Goal: Find specific page/section: Find specific page/section

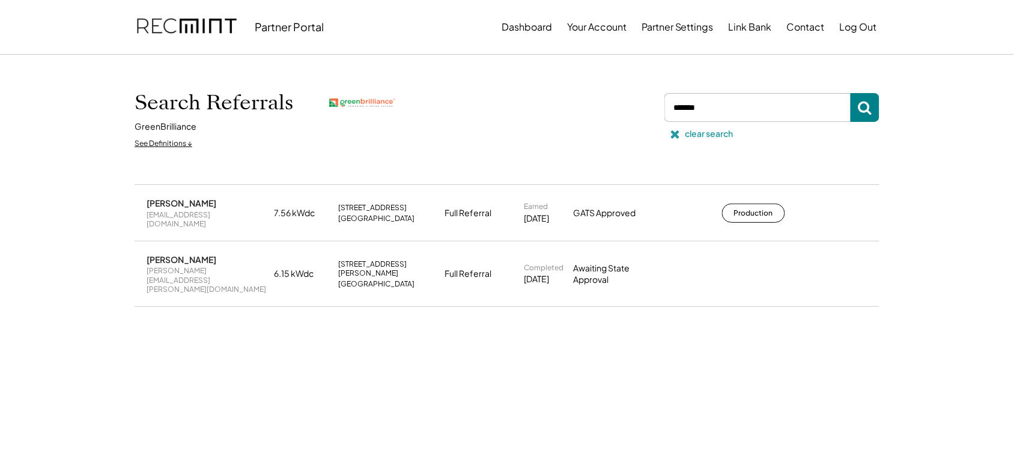
click at [695, 136] on div "clear search" at bounding box center [710, 134] width 48 height 12
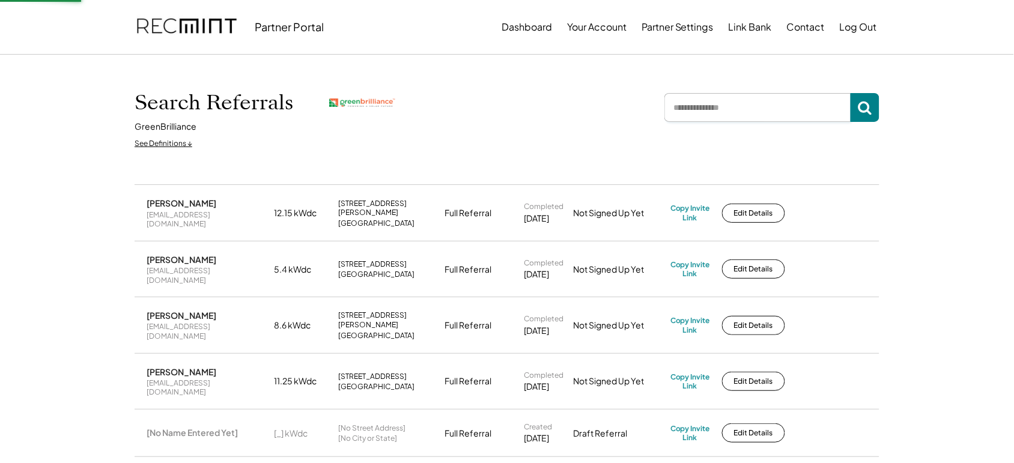
click at [711, 107] on input "input" at bounding box center [758, 107] width 186 height 29
click at [719, 111] on input "input" at bounding box center [758, 107] width 186 height 29
type input "****"
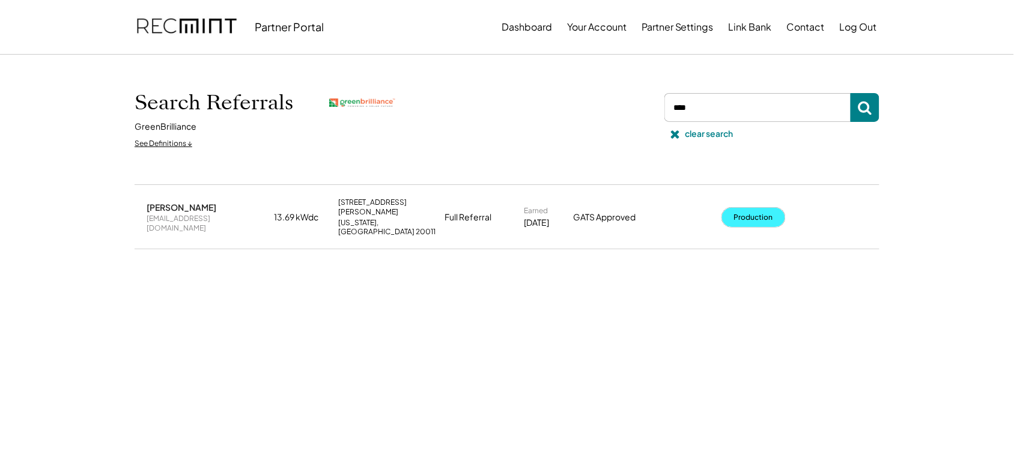
click at [764, 209] on button "Production" at bounding box center [753, 217] width 63 height 19
click at [669, 139] on icon at bounding box center [675, 134] width 12 height 12
